Goal: Task Accomplishment & Management: Use online tool/utility

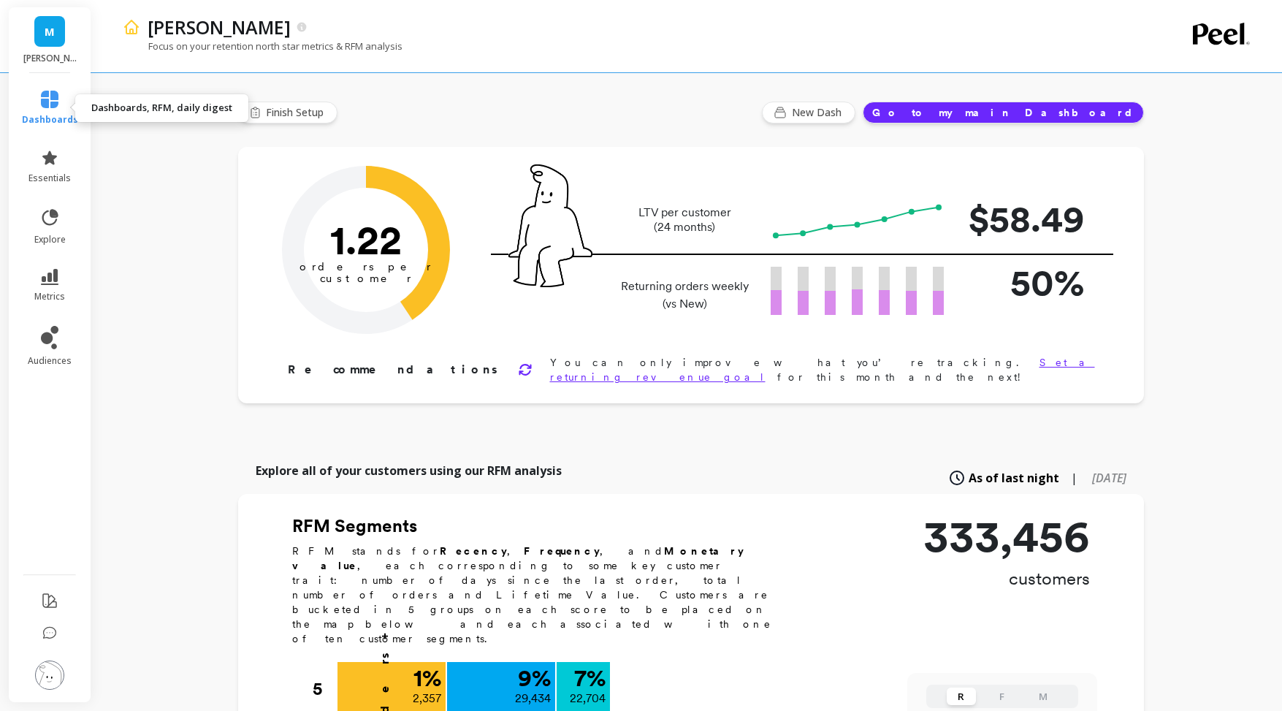
click at [50, 103] on icon at bounding box center [50, 100] width 18 height 18
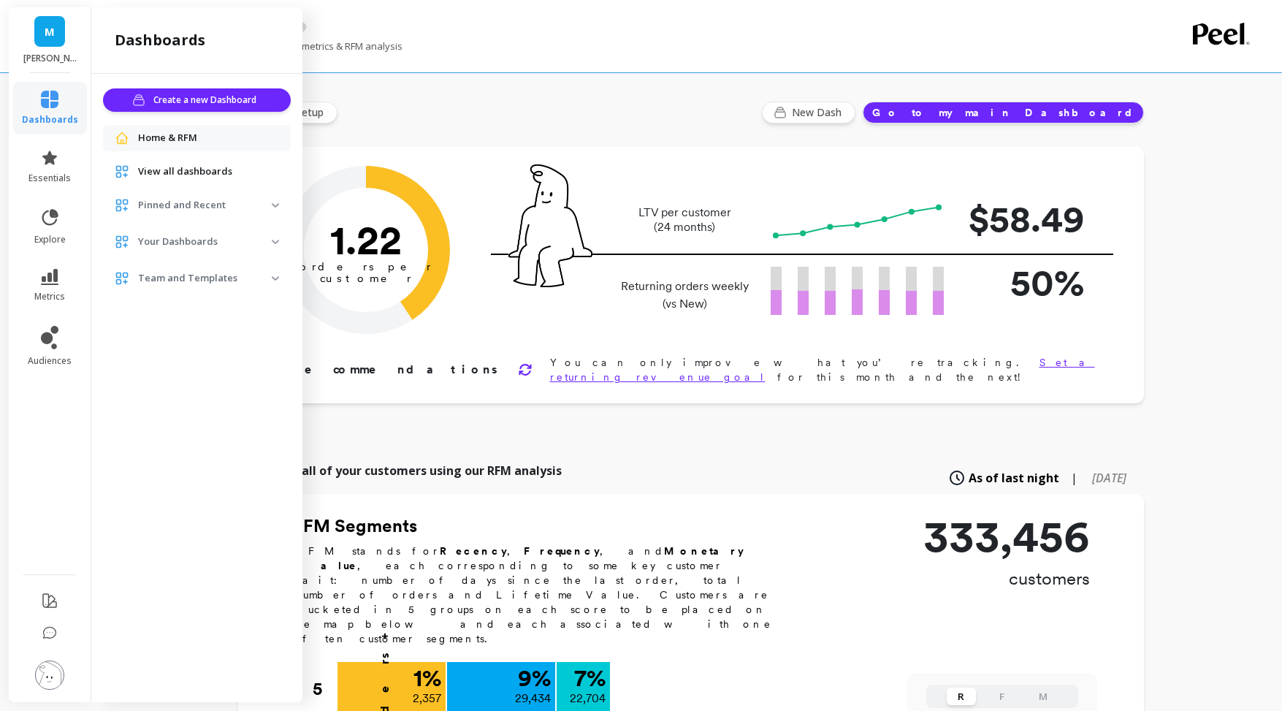
click at [210, 169] on span "View all dashboards" at bounding box center [185, 171] width 94 height 15
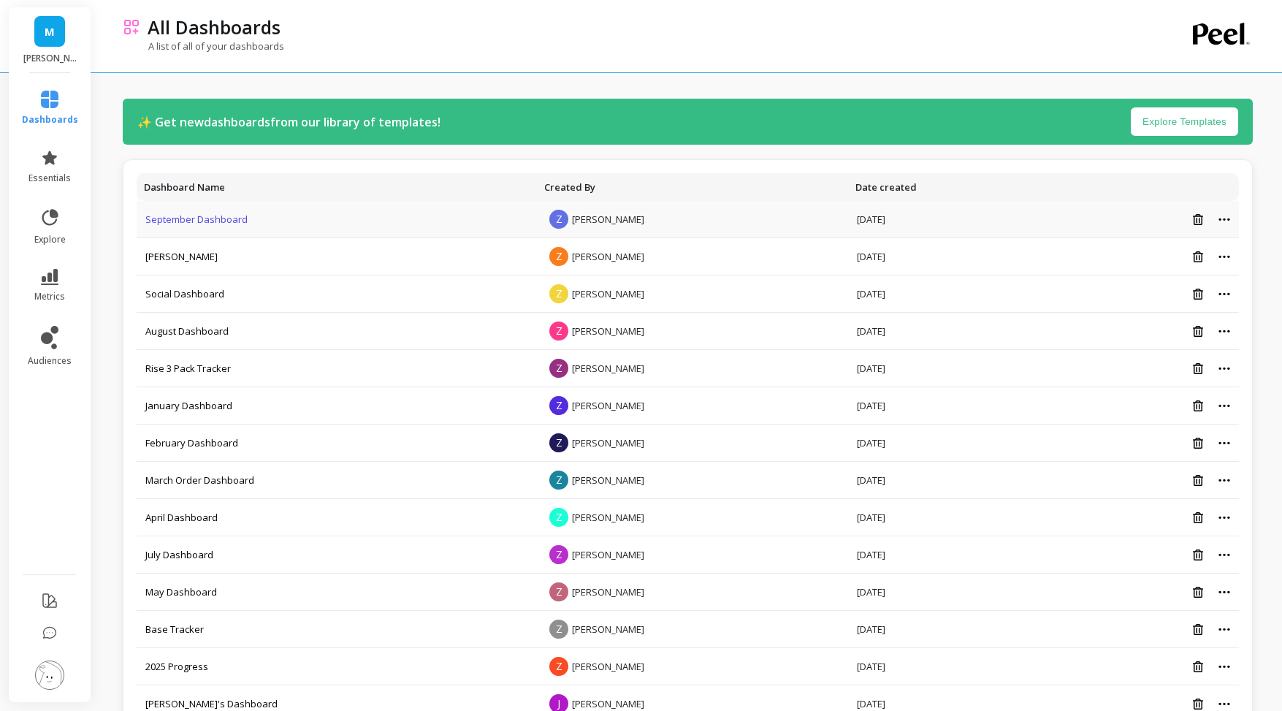
click at [191, 221] on link "September Dashboard" at bounding box center [196, 219] width 102 height 13
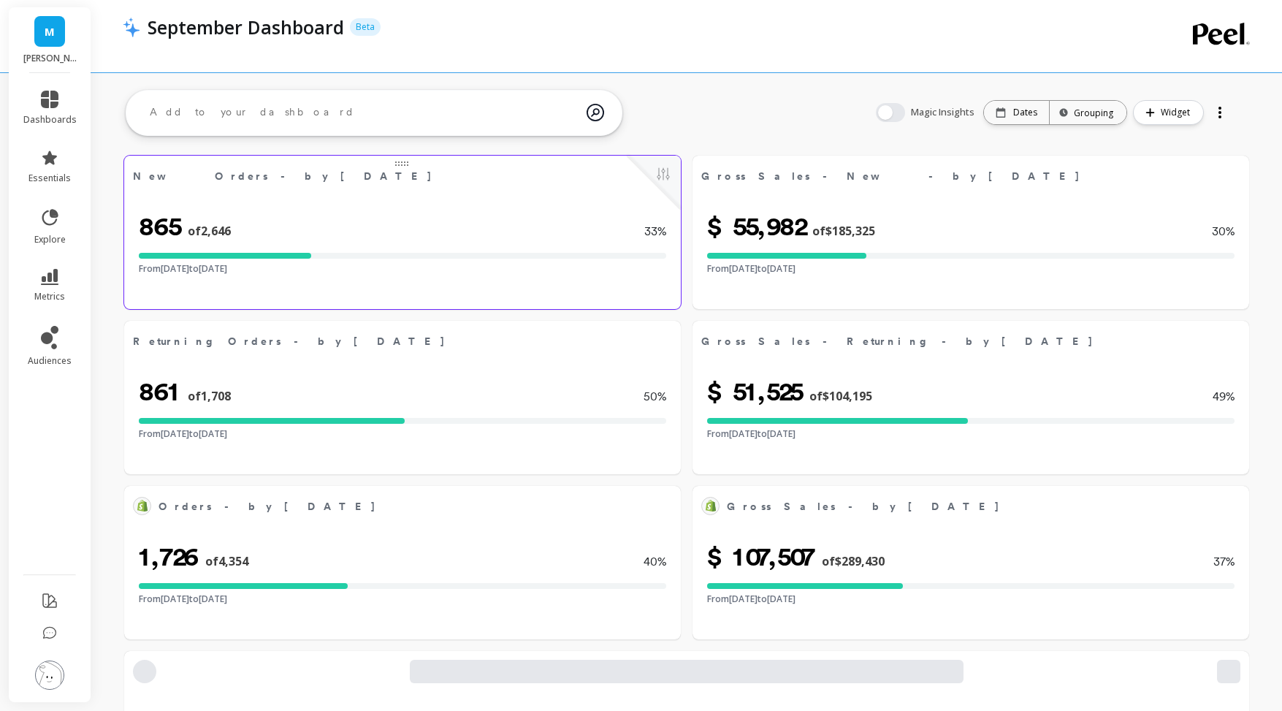
select select "sum"
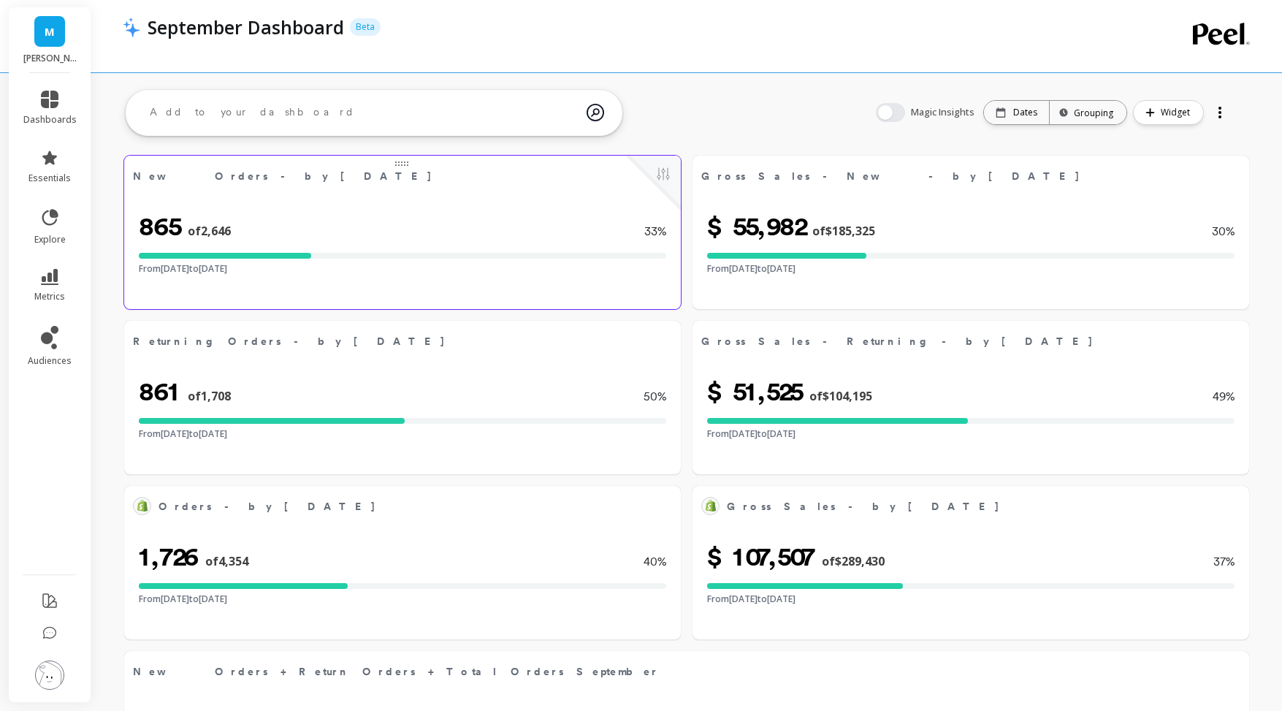
select select "sum"
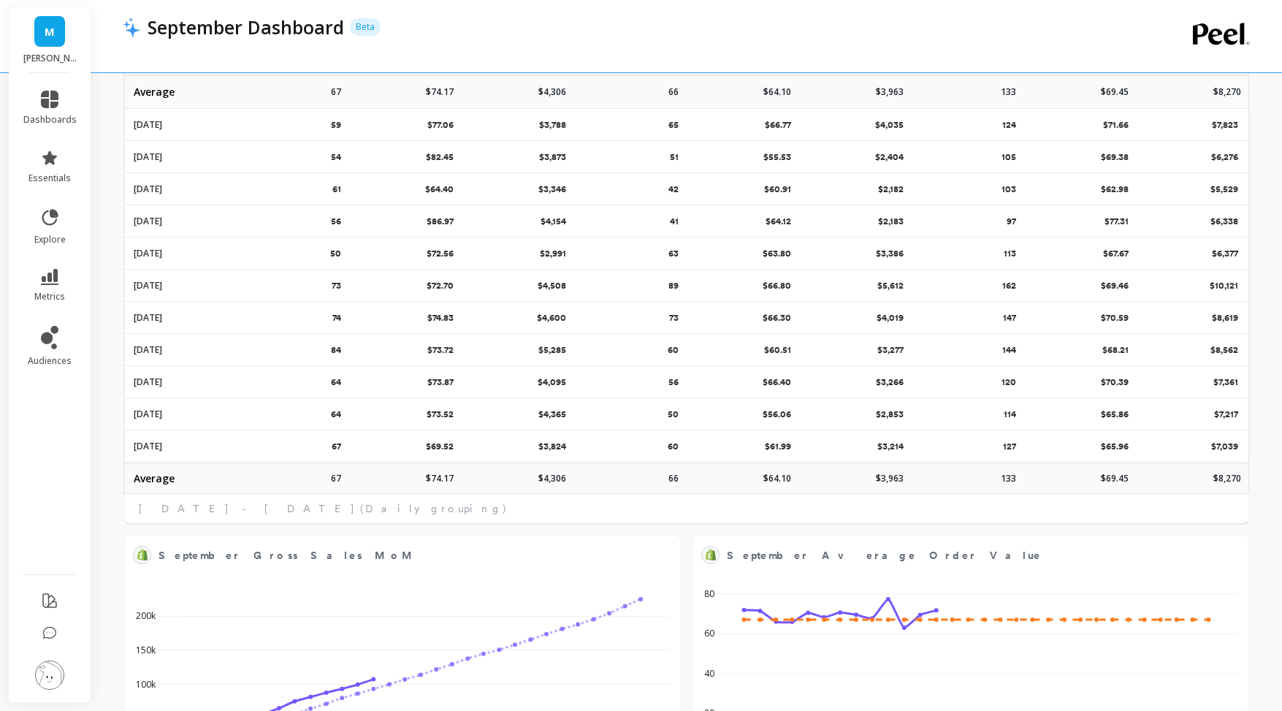
select select "sum"
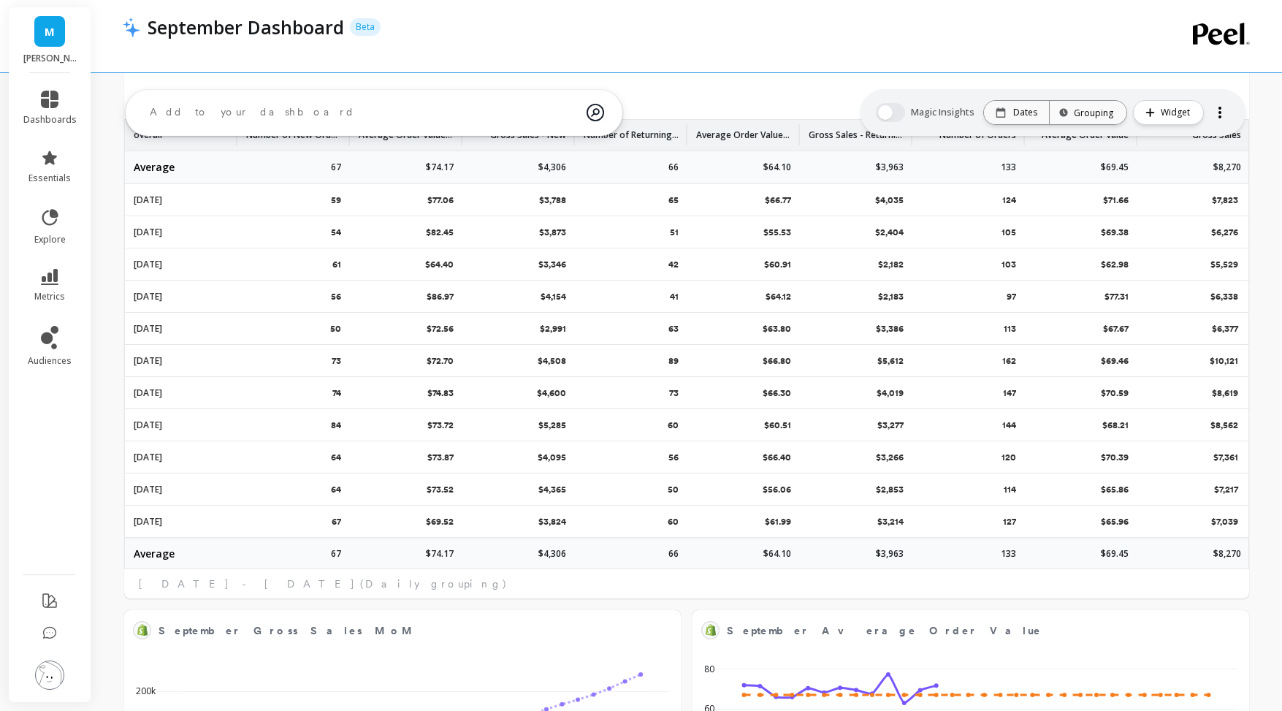
scroll to position [64, 0]
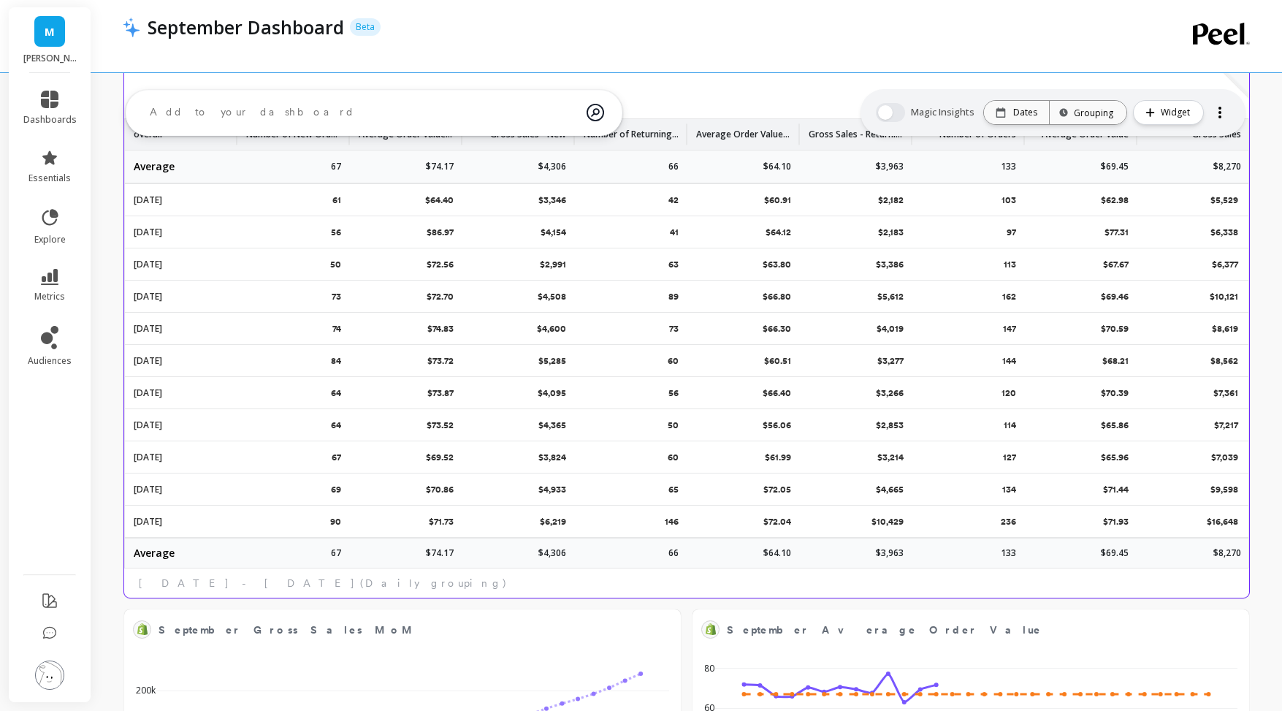
select select "sum"
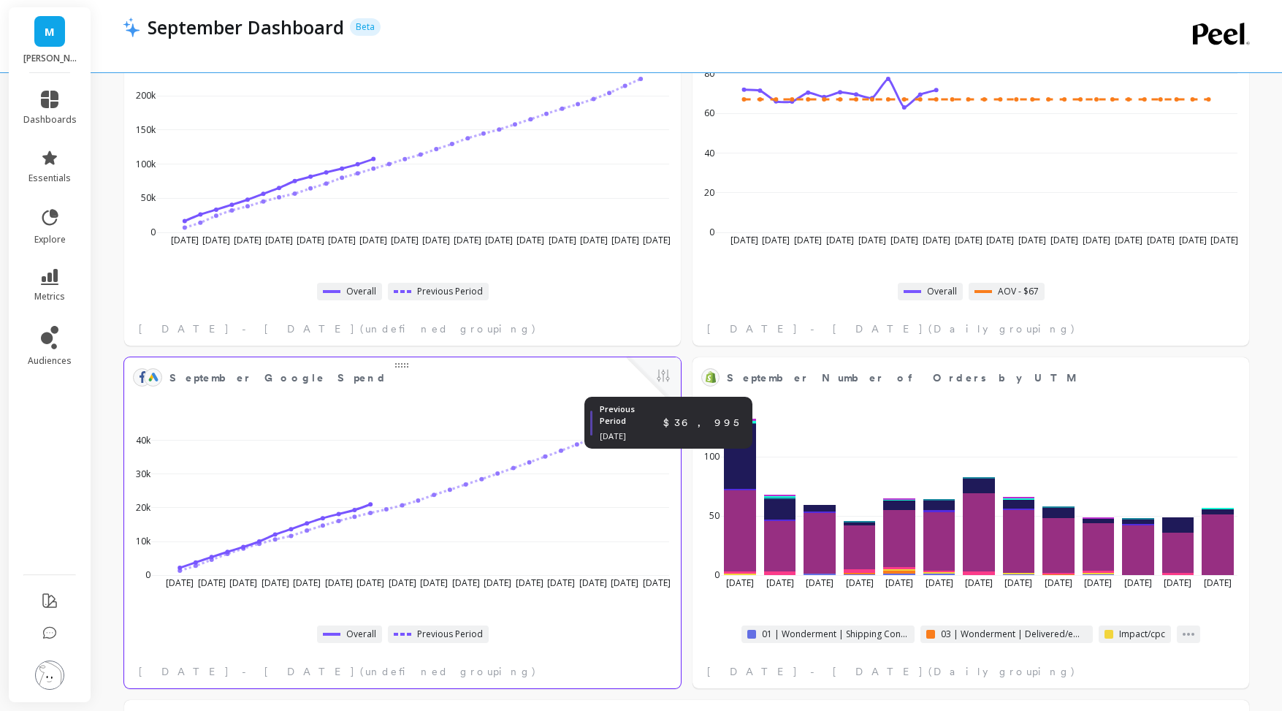
select select "sum"
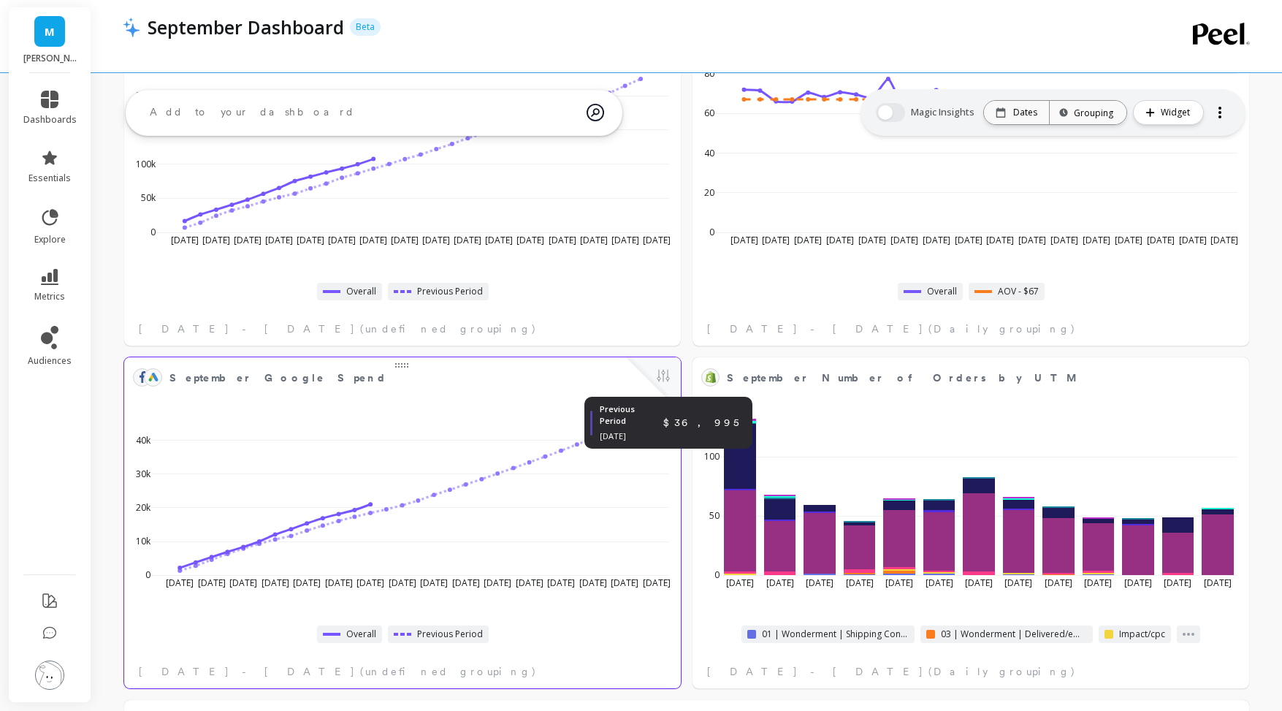
select select "sum"
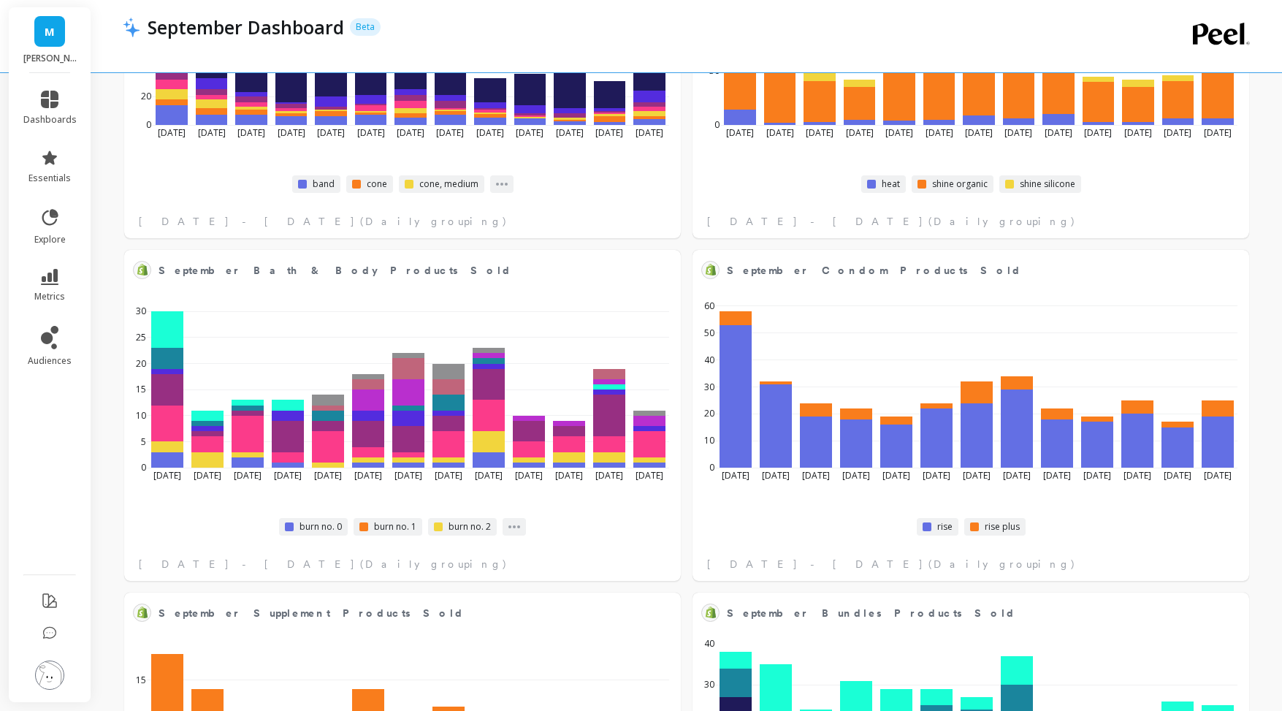
scroll to position [3182, 0]
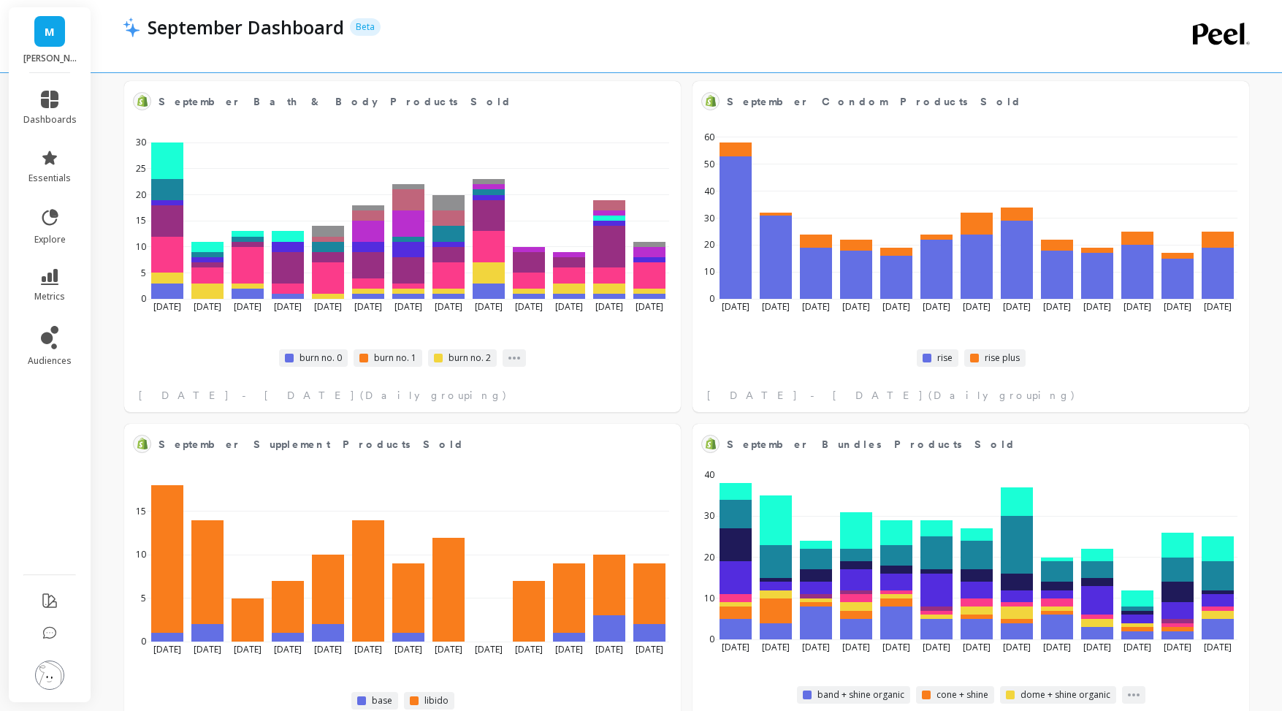
select select "sum"
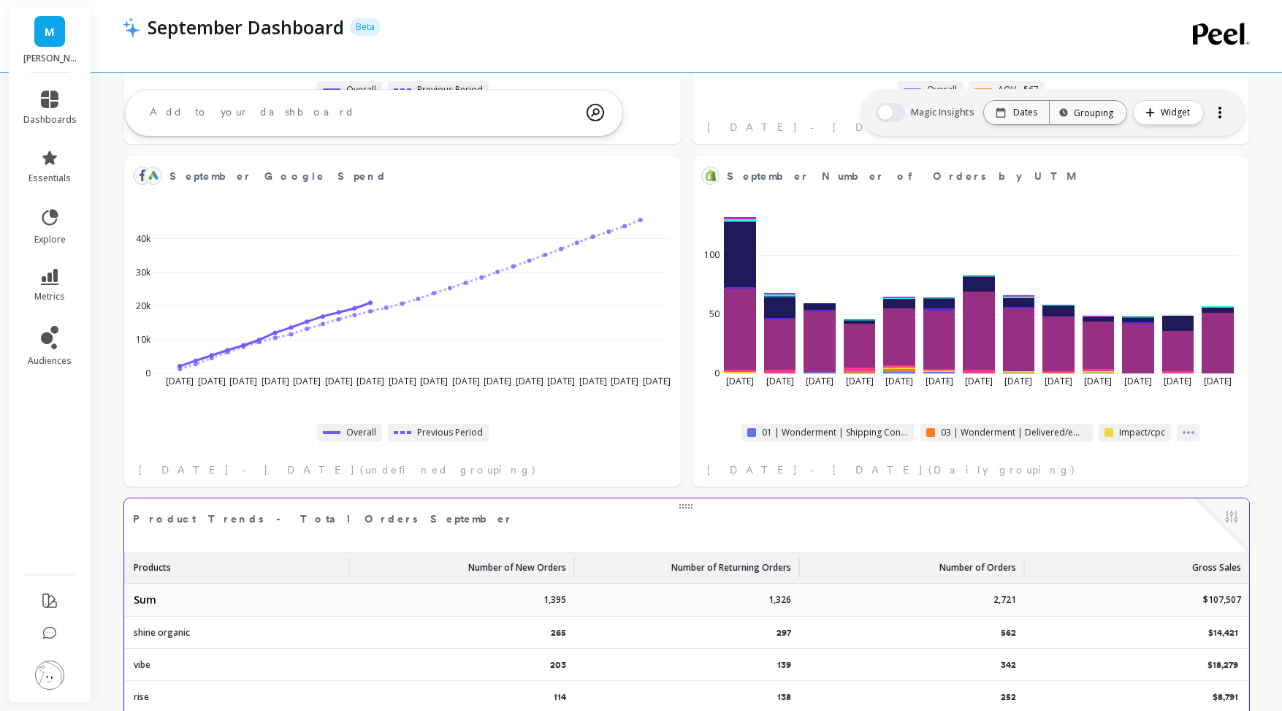
scroll to position [318, 0]
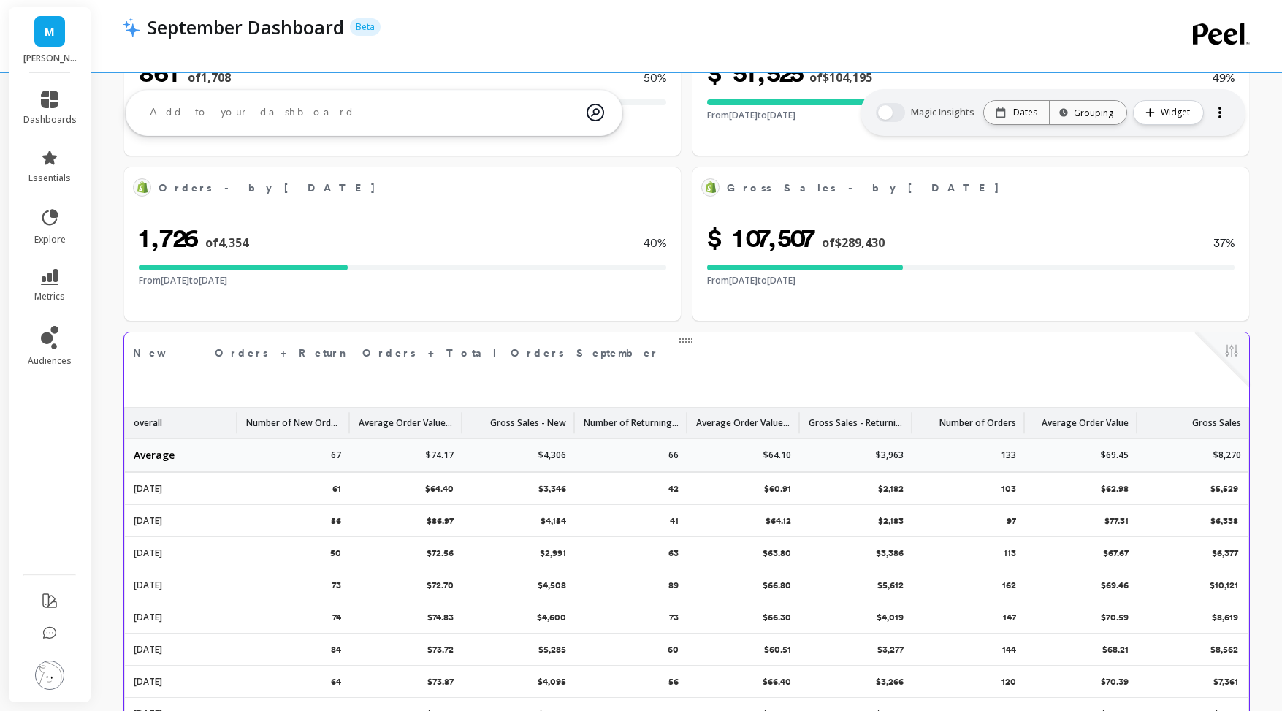
select select "sum"
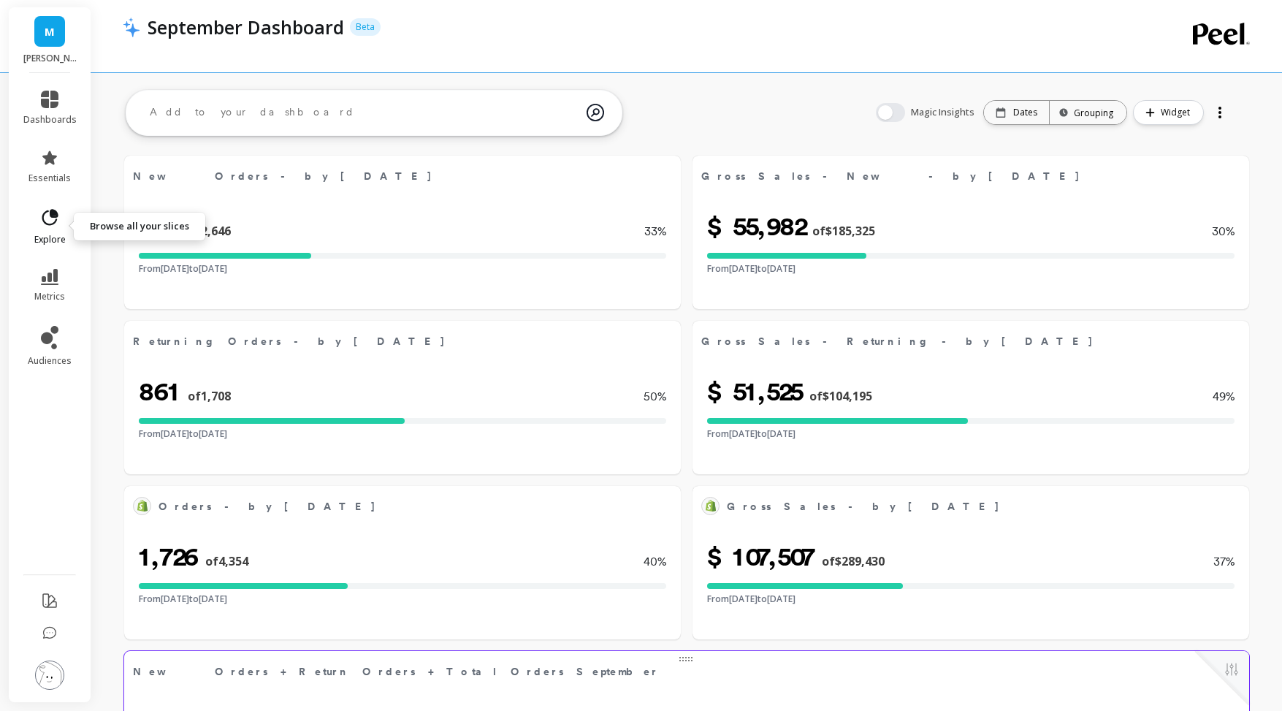
click at [58, 220] on icon at bounding box center [49, 217] width 20 height 20
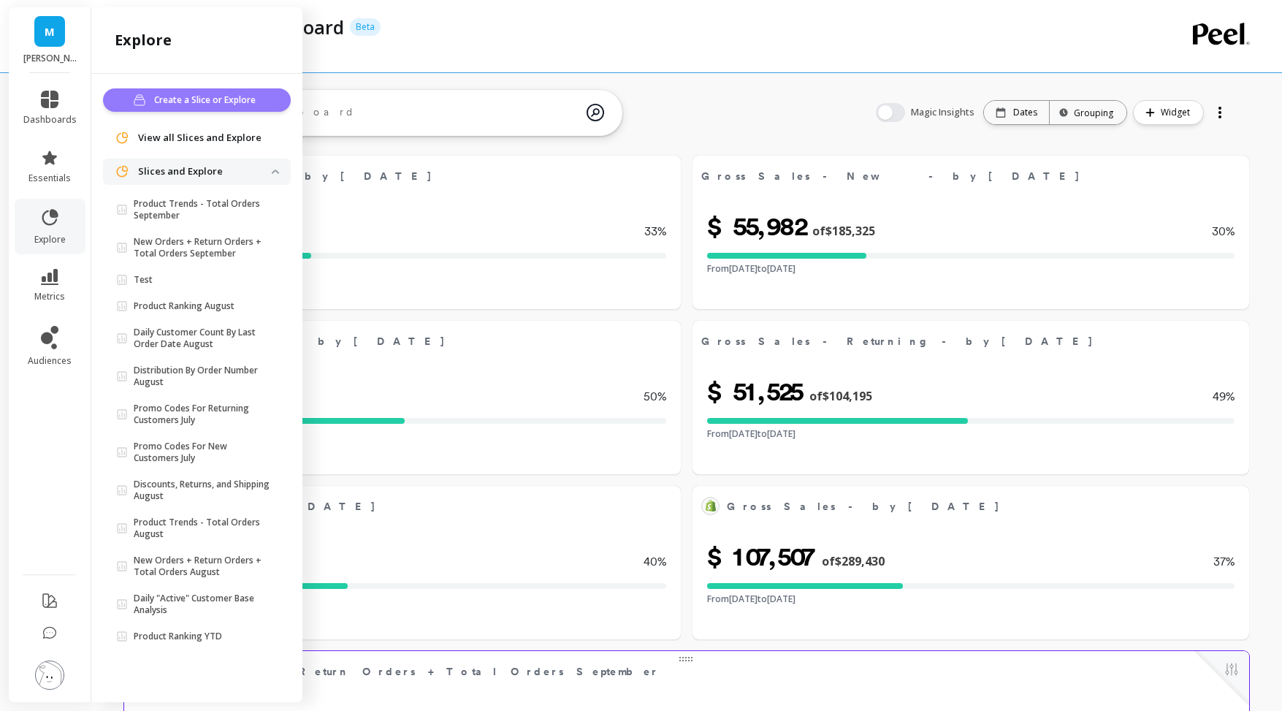
click at [199, 106] on span "Create a Slice or Explore" at bounding box center [207, 100] width 106 height 15
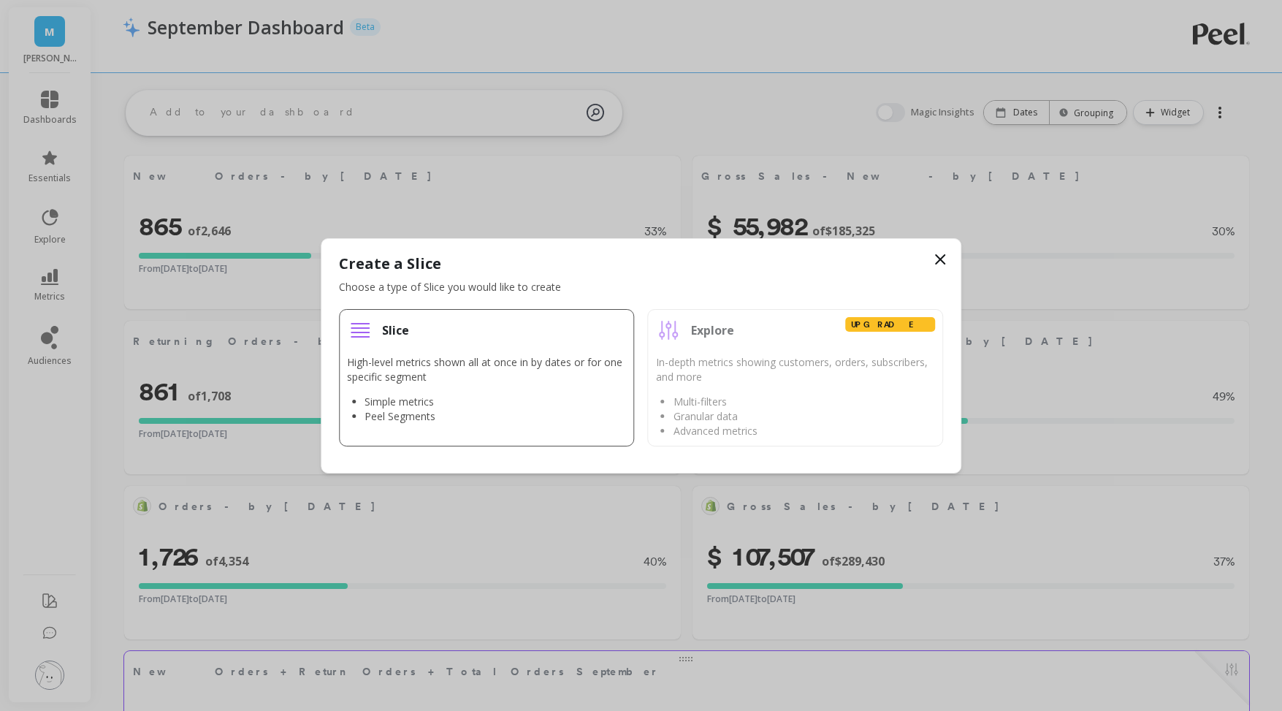
click at [448, 405] on li "Simple metrics" at bounding box center [495, 401] width 262 height 15
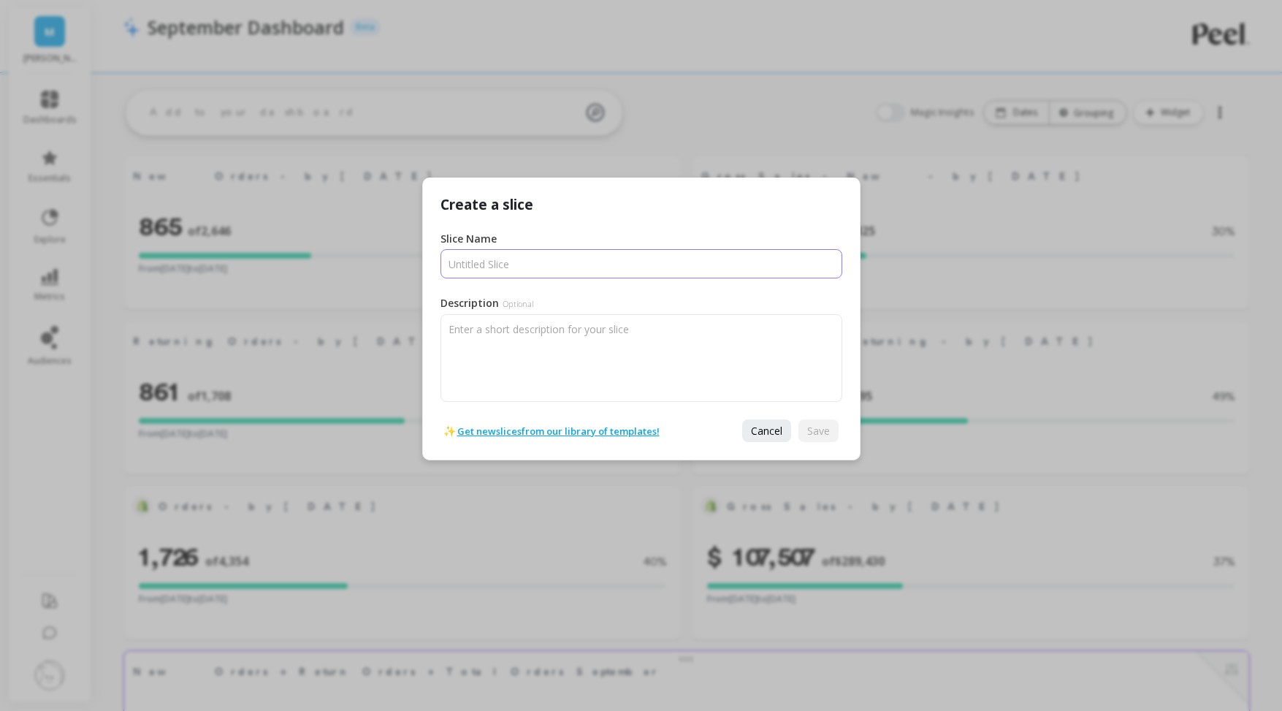
click at [507, 266] on input "Slice Name" at bounding box center [641, 263] width 402 height 29
click at [541, 427] on link "Get new slices from our library of templates!" at bounding box center [558, 431] width 202 height 15
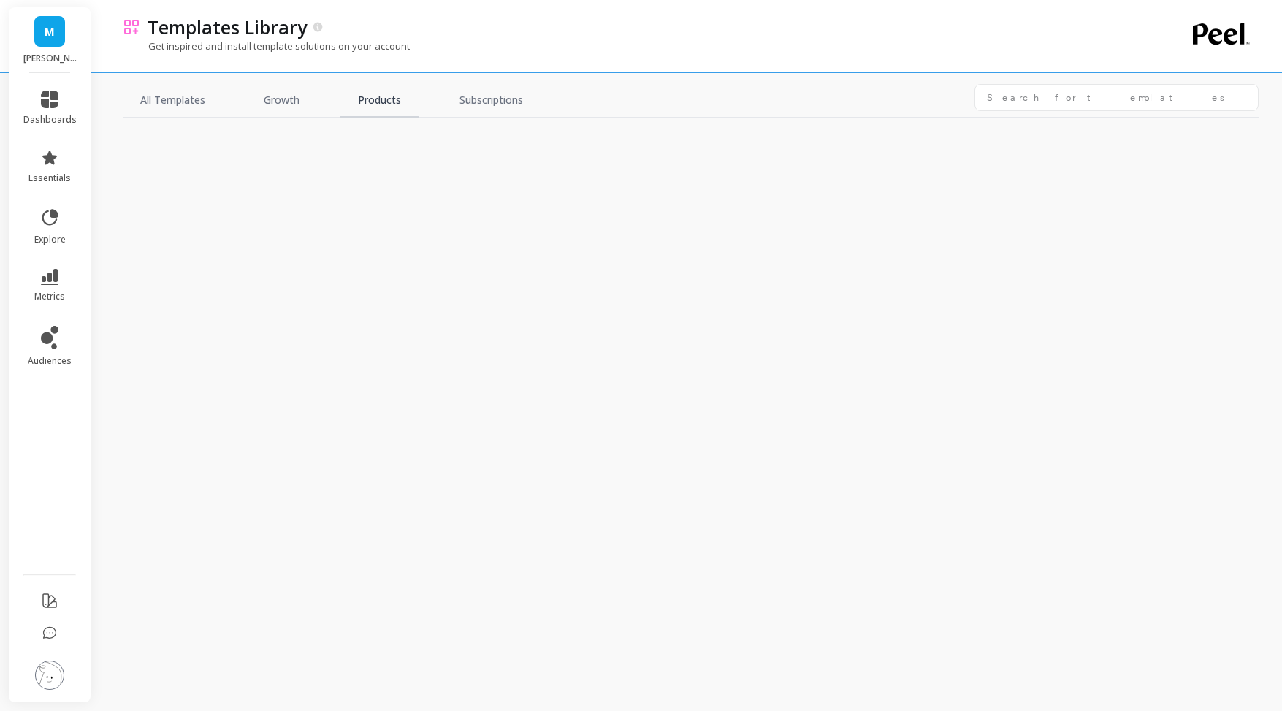
click at [386, 98] on link "Products" at bounding box center [379, 101] width 78 height 34
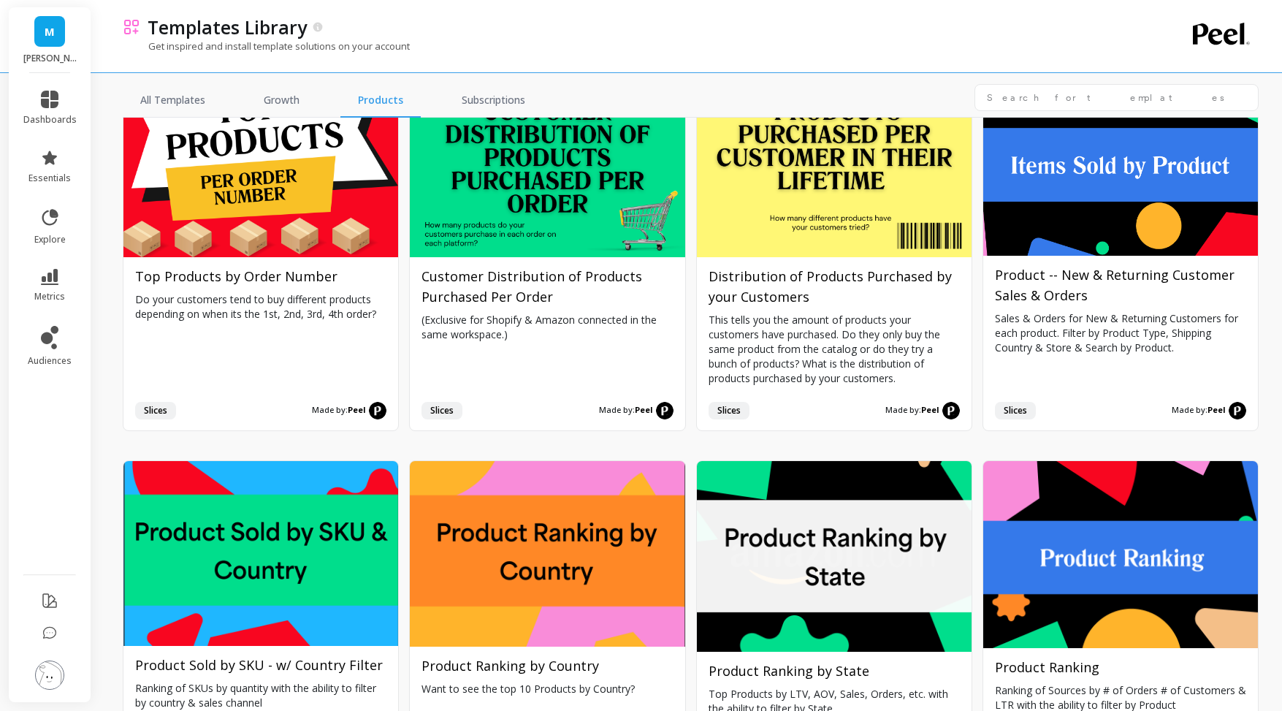
scroll to position [473, 0]
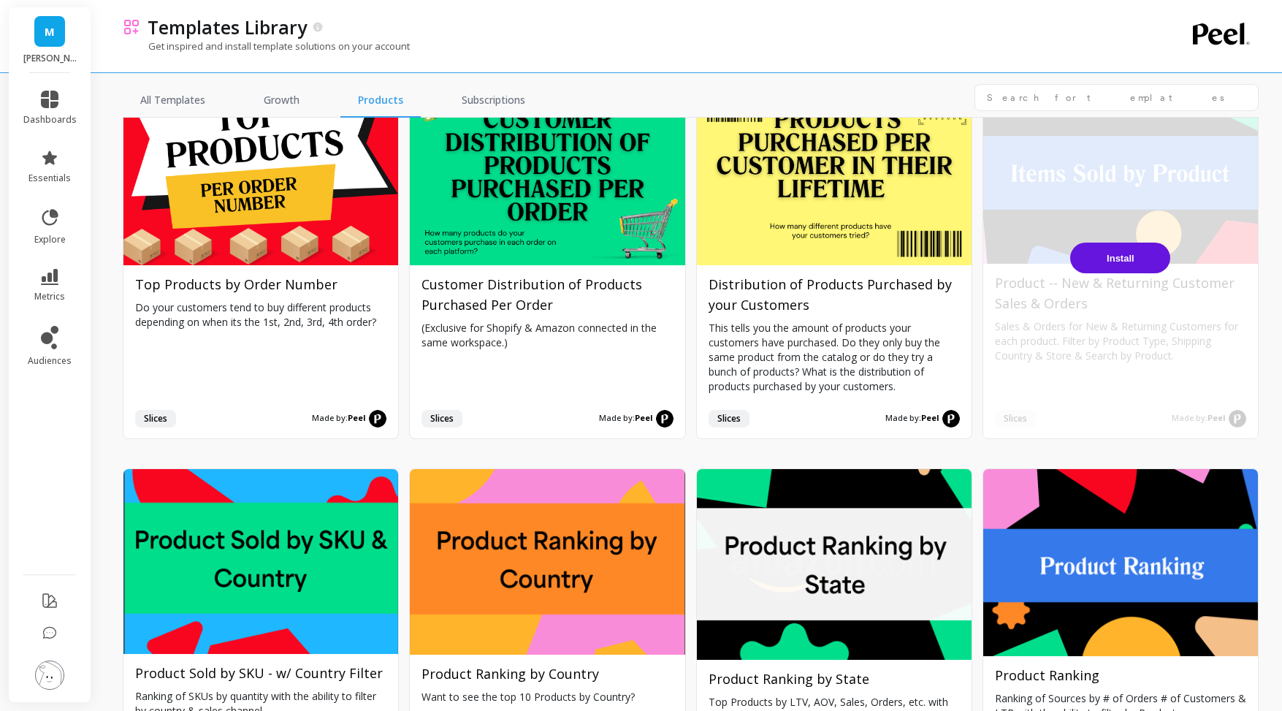
click at [1112, 265] on button "Install" at bounding box center [1120, 257] width 100 height 31
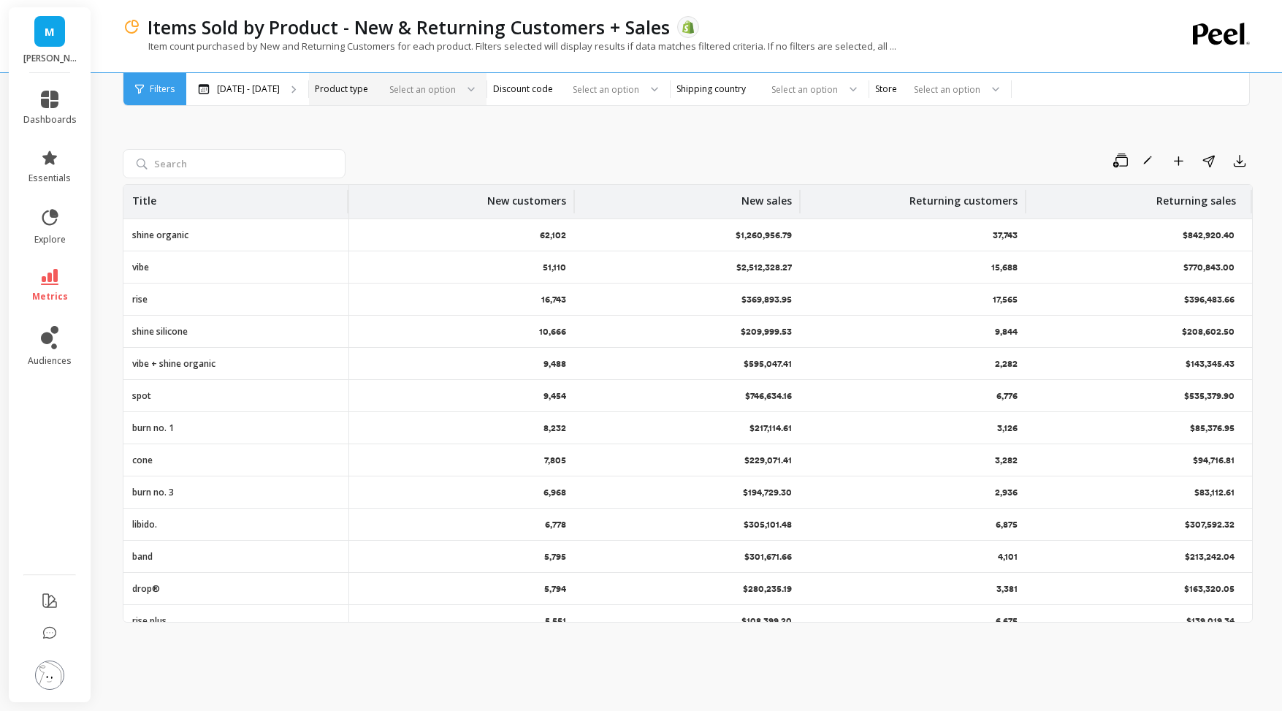
click at [409, 91] on div "Select an option" at bounding box center [389, 89] width 137 height 17
click at [411, 215] on div "Condoms" at bounding box center [398, 227] width 176 height 26
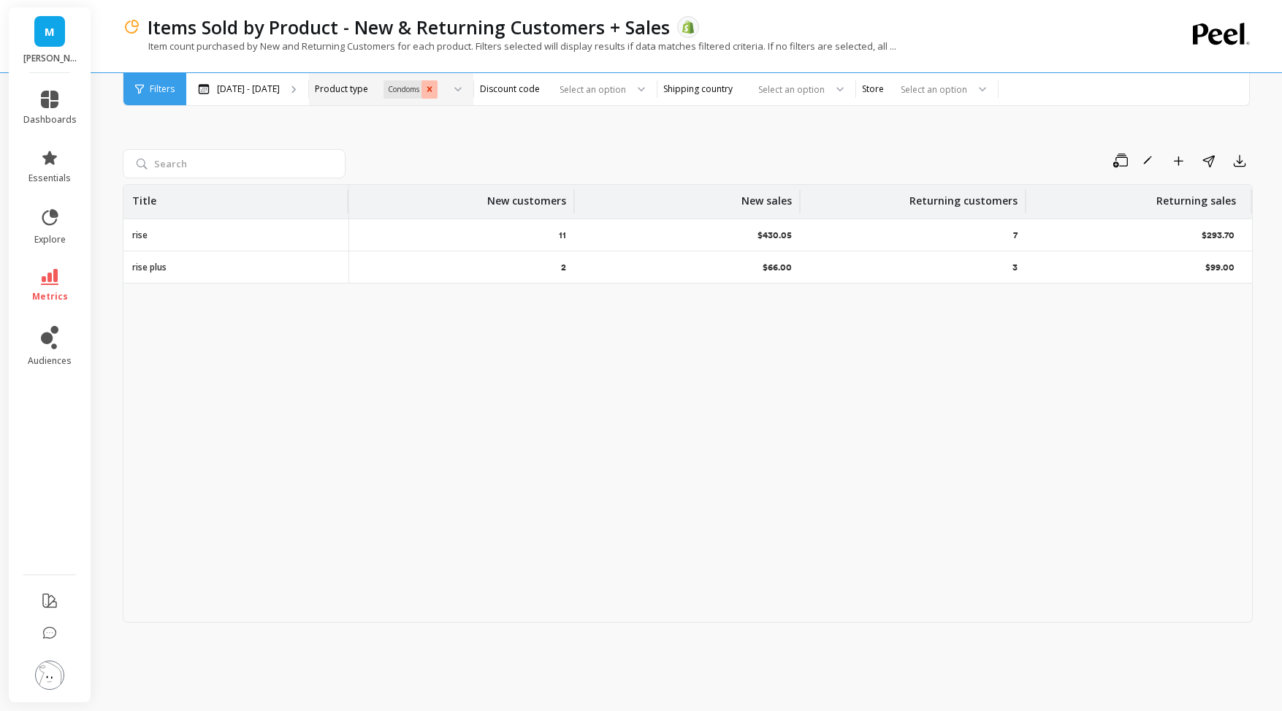
click at [435, 85] on icon "Remove Condoms" at bounding box center [429, 89] width 10 height 10
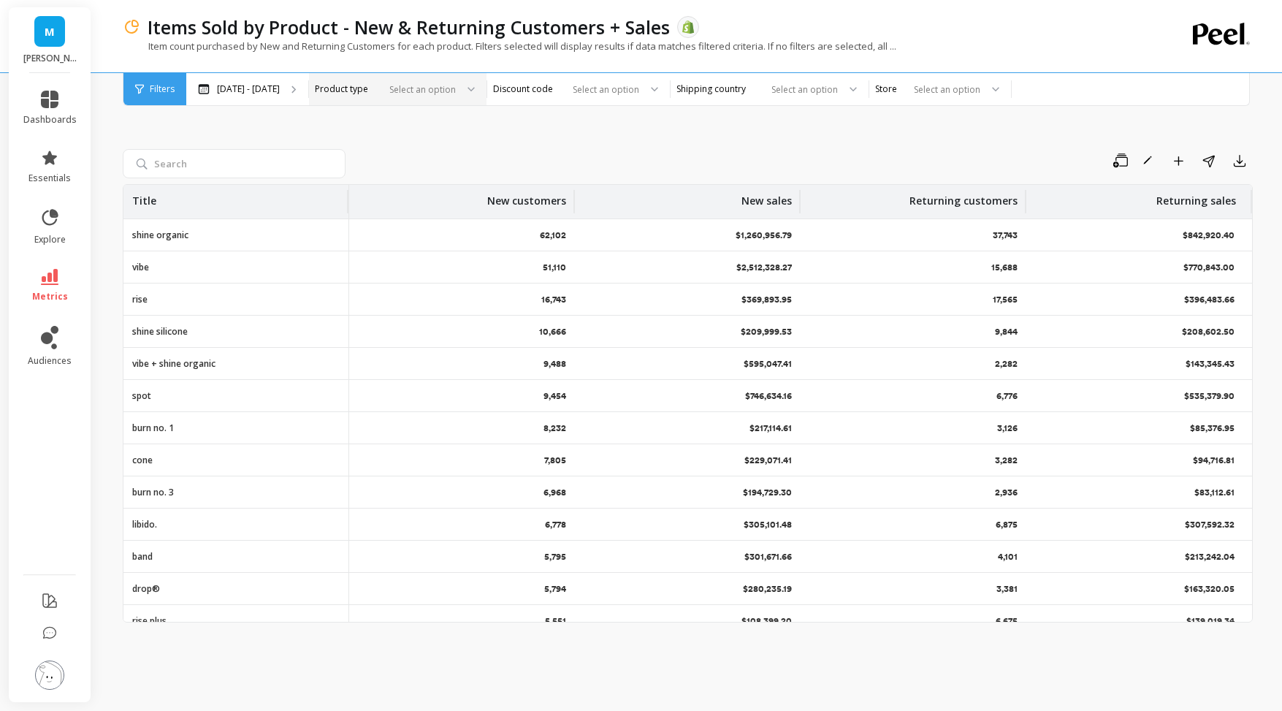
click at [563, 133] on div "Save Rename Add to Dashboard Share Export Title New customers New sales Returni…" at bounding box center [688, 385] width 1130 height 616
click at [1236, 158] on icon "button" at bounding box center [1239, 160] width 15 height 15
click at [1188, 196] on button "CSV" at bounding box center [1187, 201] width 130 height 26
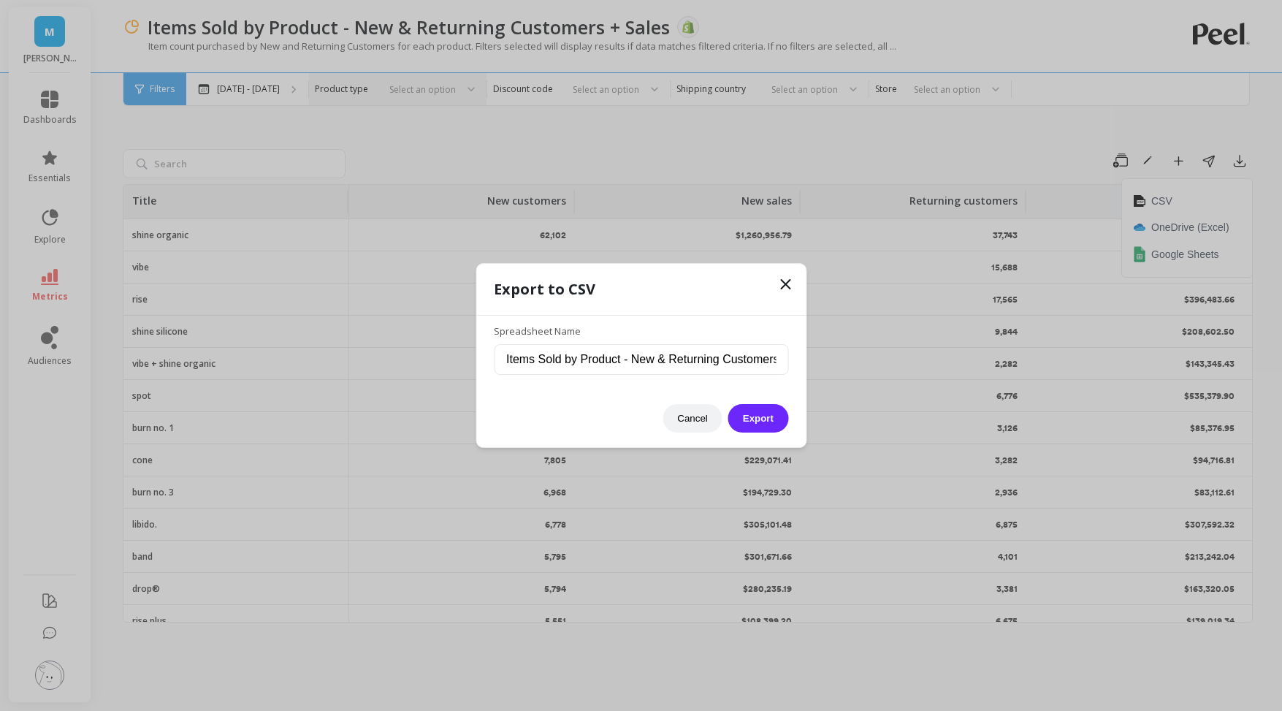
drag, startPoint x: 784, startPoint y: 283, endPoint x: 1098, endPoint y: 194, distance: 327.1
click at [787, 281] on icon at bounding box center [785, 284] width 18 height 18
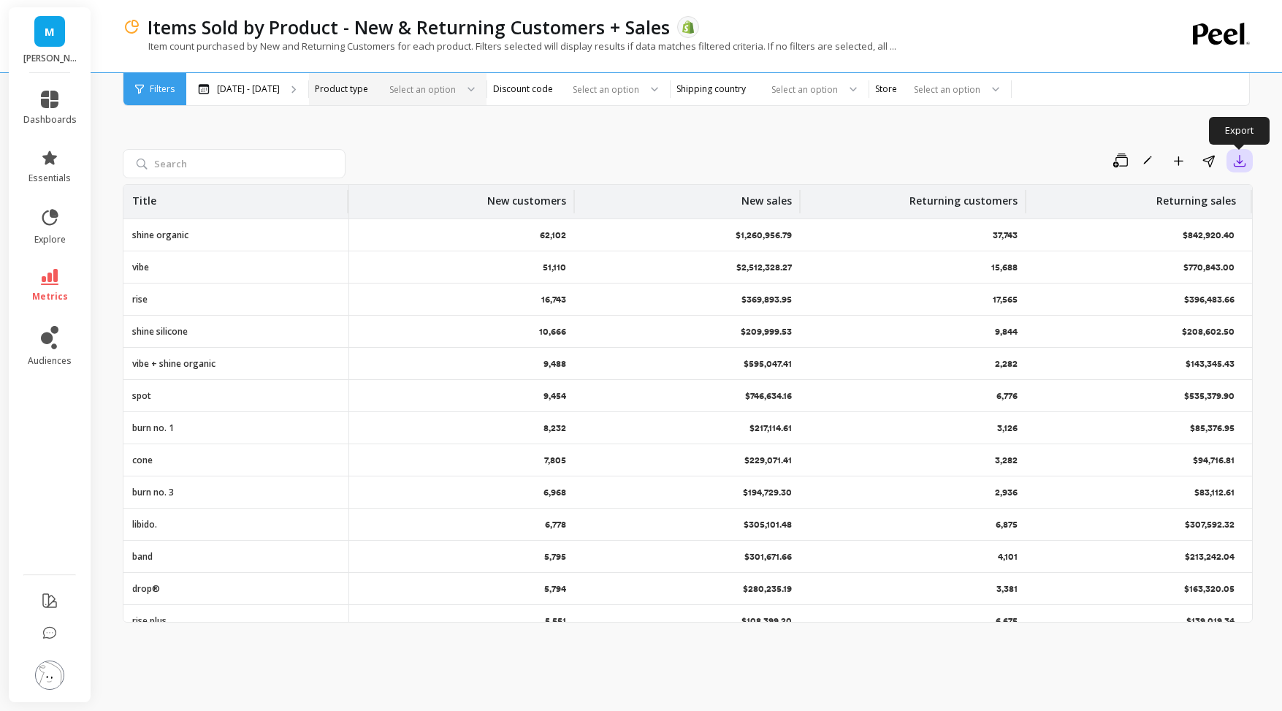
click at [1238, 158] on icon "button" at bounding box center [1239, 160] width 15 height 15
click at [1188, 248] on span "Google Sheets" at bounding box center [1185, 254] width 68 height 15
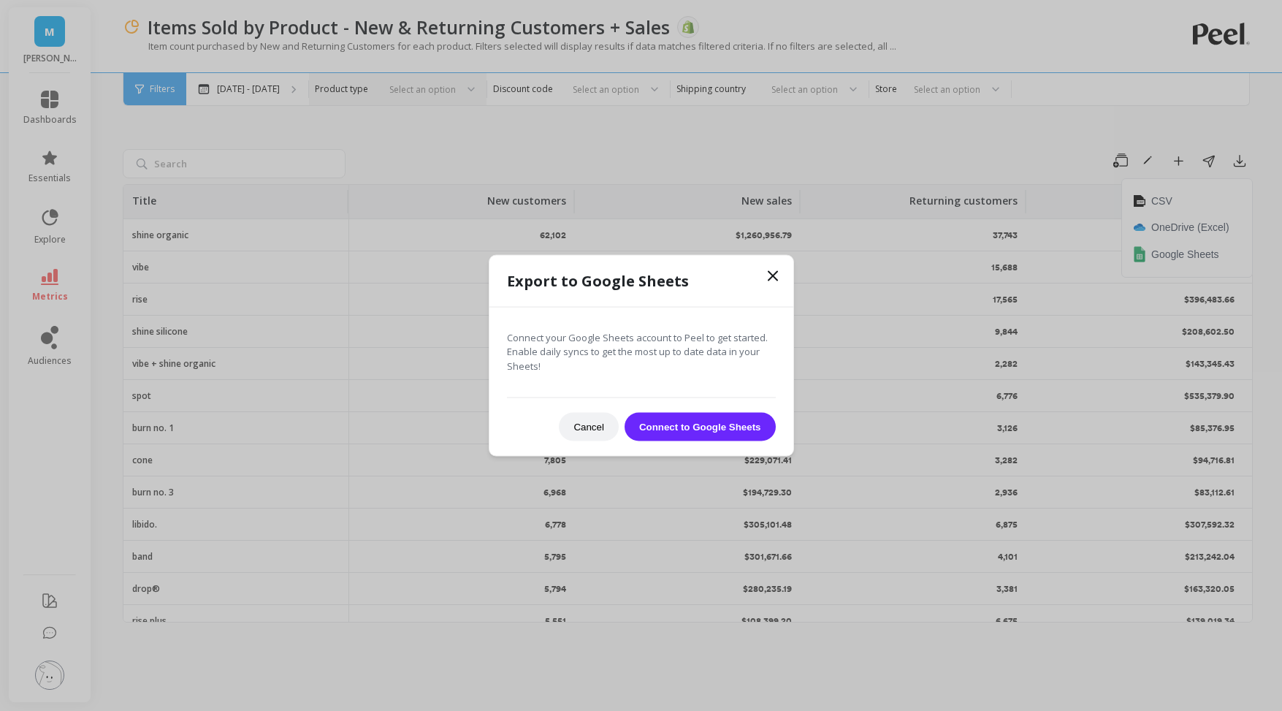
click at [705, 425] on button "Connect to Google Sheets" at bounding box center [699, 427] width 151 height 28
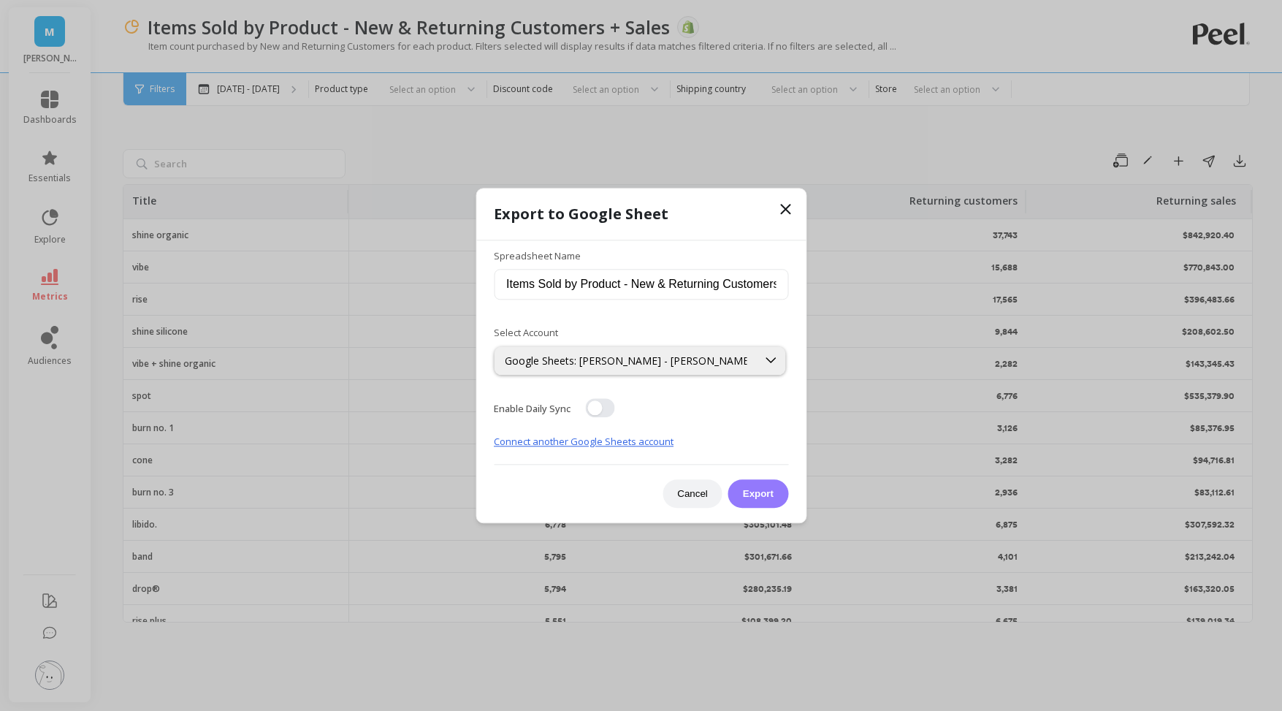
click at [765, 502] on button "Export" at bounding box center [758, 493] width 60 height 28
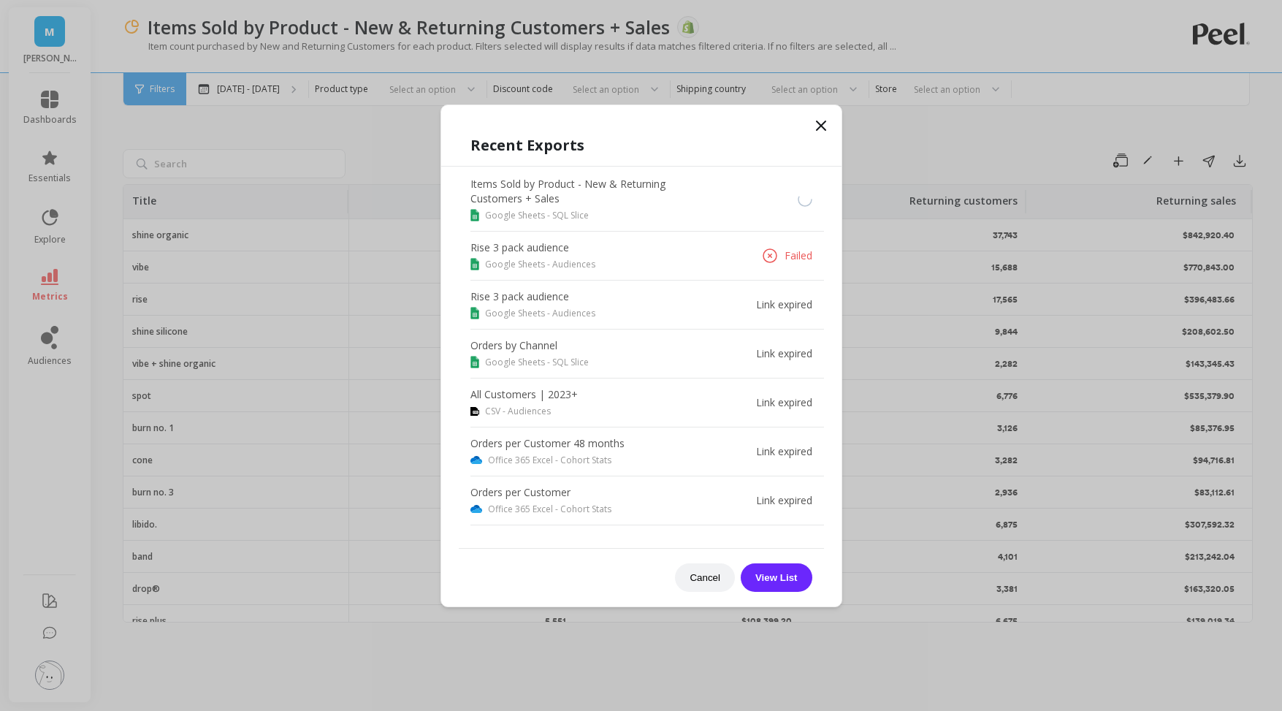
scroll to position [1, 0]
click at [773, 571] on button "View List" at bounding box center [777, 577] width 72 height 28
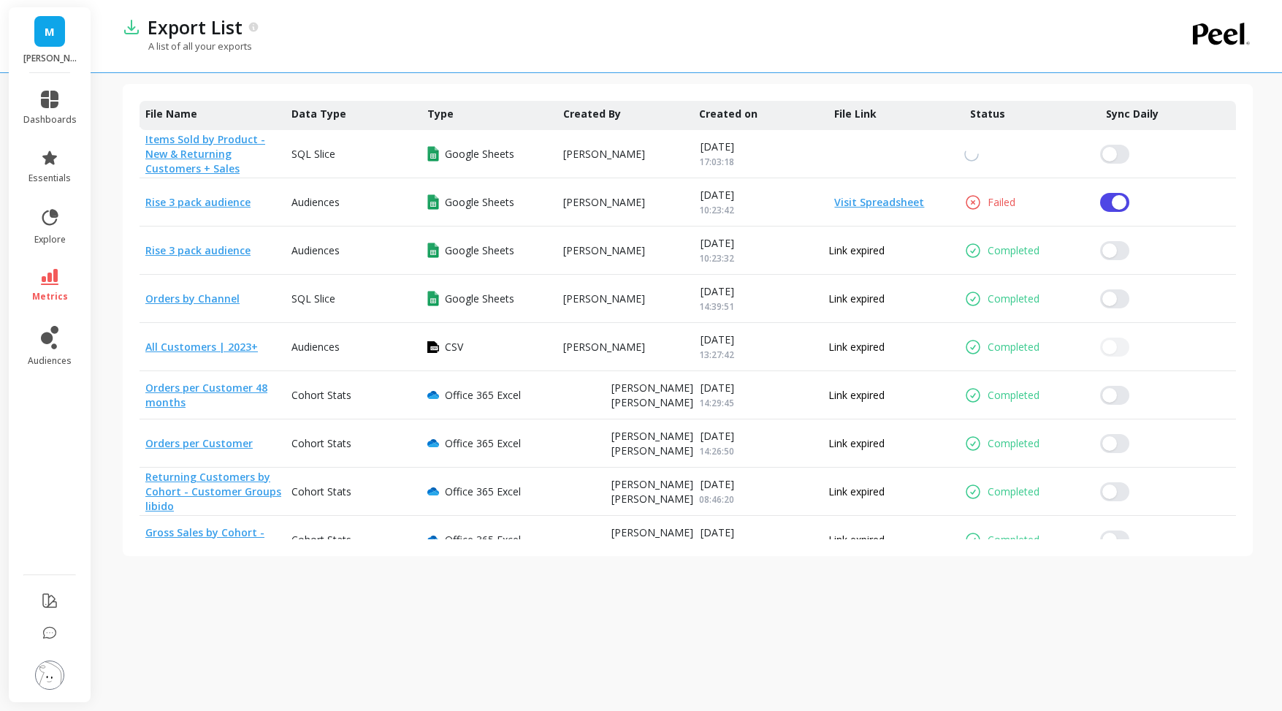
click at [200, 137] on link "Items Sold by Product - New & Returning Customers + Sales" at bounding box center [205, 153] width 120 height 43
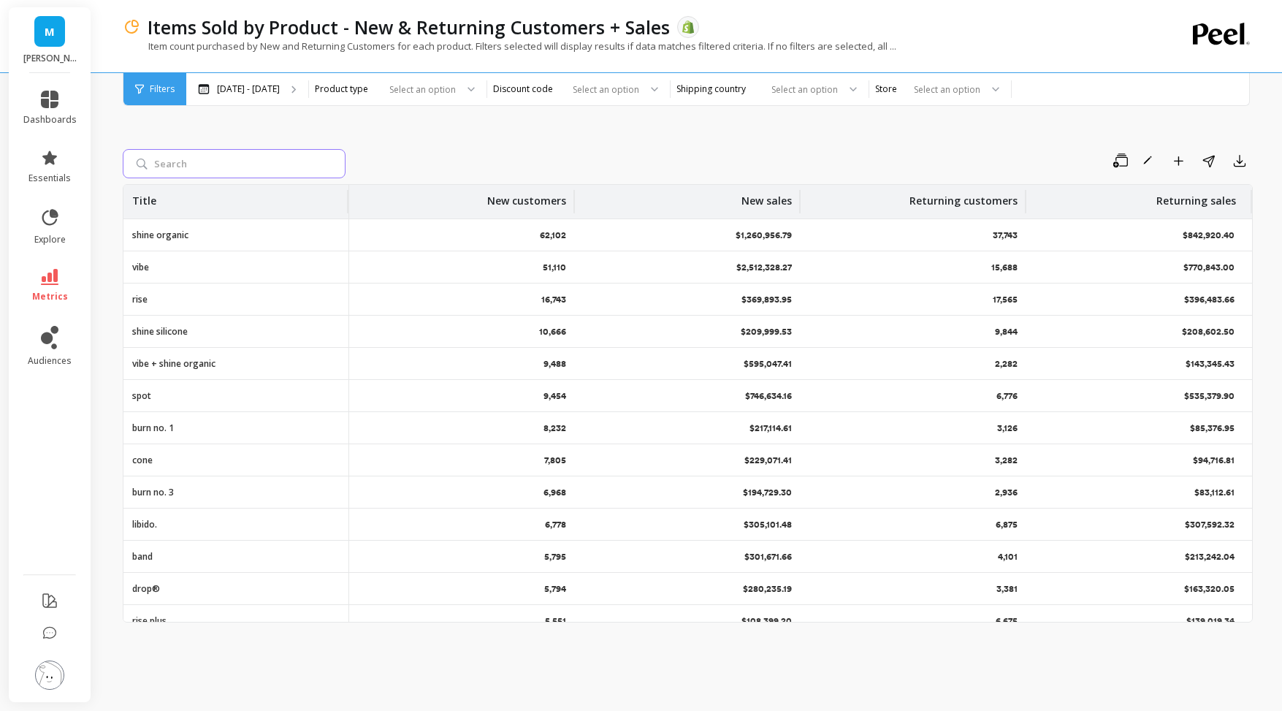
click at [232, 171] on input "search" at bounding box center [234, 163] width 223 height 29
type input "shine"
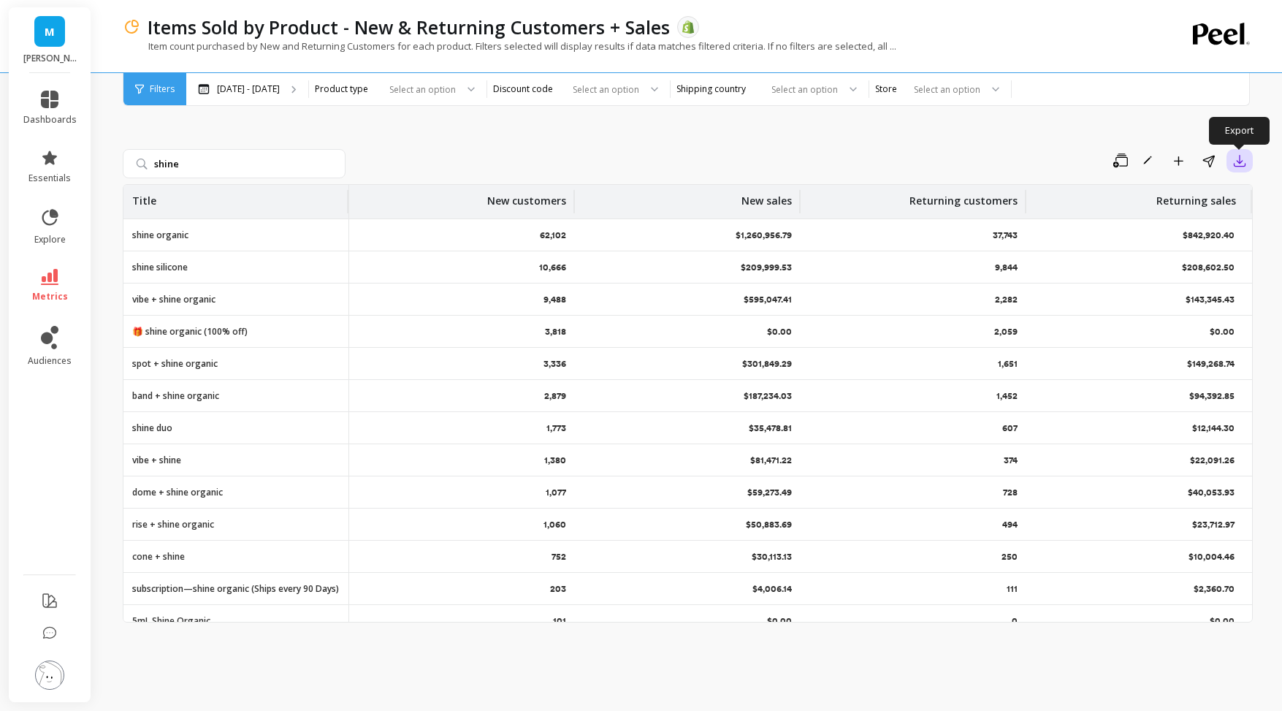
click at [1246, 164] on icon "button" at bounding box center [1239, 160] width 15 height 15
click at [1166, 253] on span "Google Sheets" at bounding box center [1185, 254] width 68 height 15
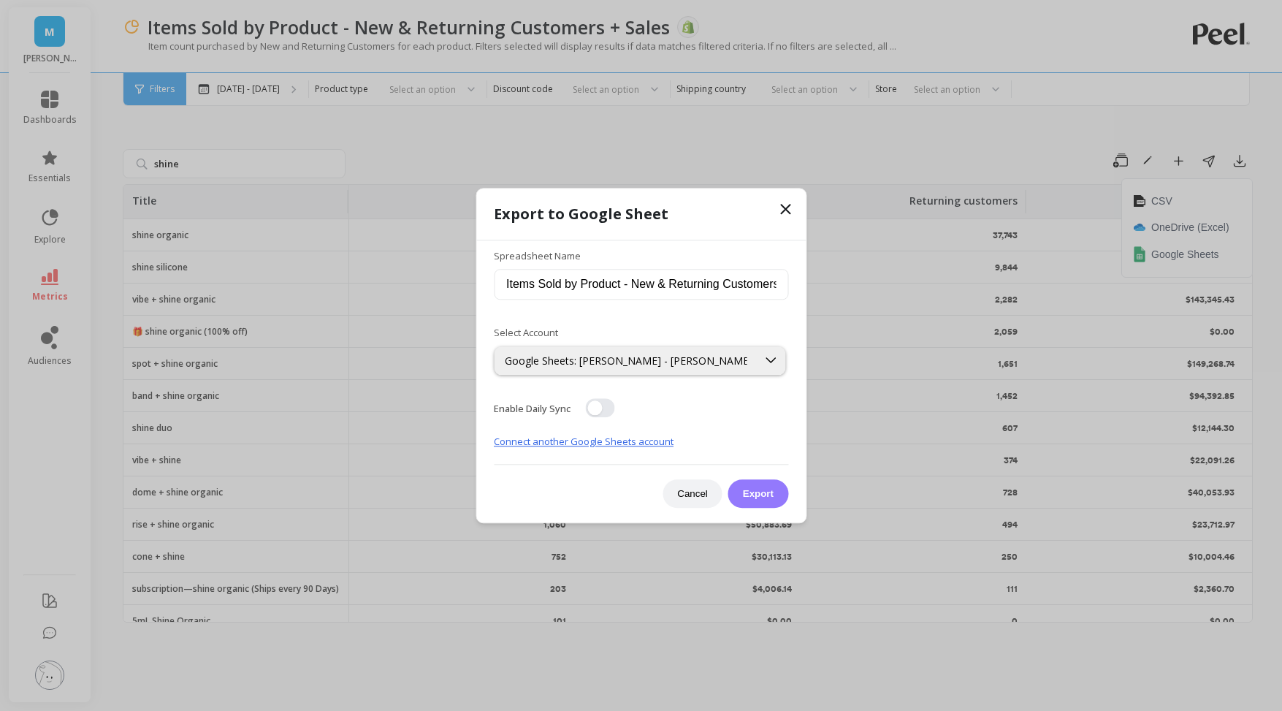
click at [760, 494] on button "Export" at bounding box center [758, 493] width 60 height 28
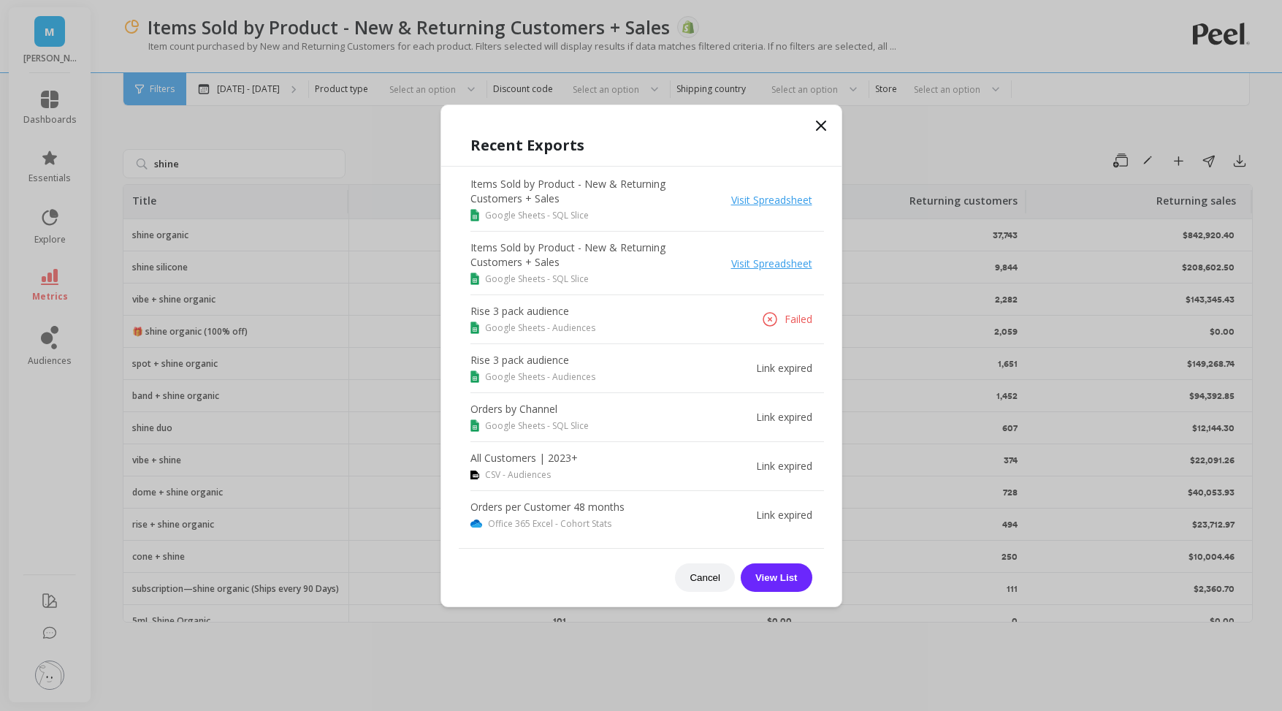
click at [774, 200] on link "Visit Spreadsheet" at bounding box center [771, 200] width 81 height 14
